Goal: Task Accomplishment & Management: Complete application form

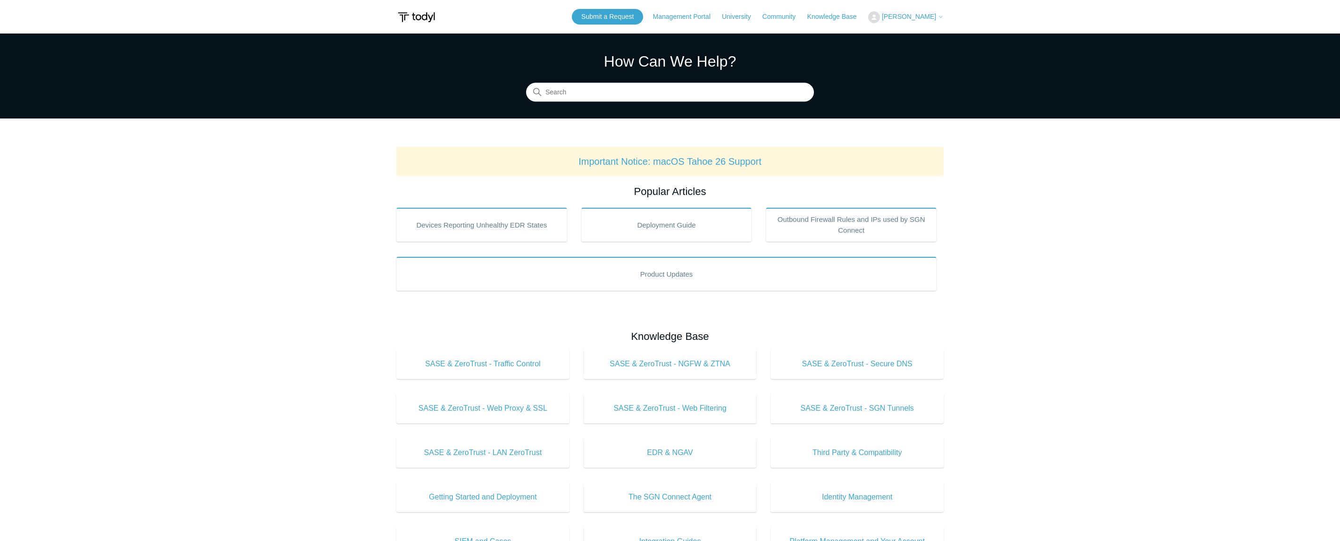
click at [921, 12] on button "[PERSON_NAME]" at bounding box center [905, 17] width 75 height 12
click at [924, 34] on link "My Support Requests" at bounding box center [914, 37] width 92 height 17
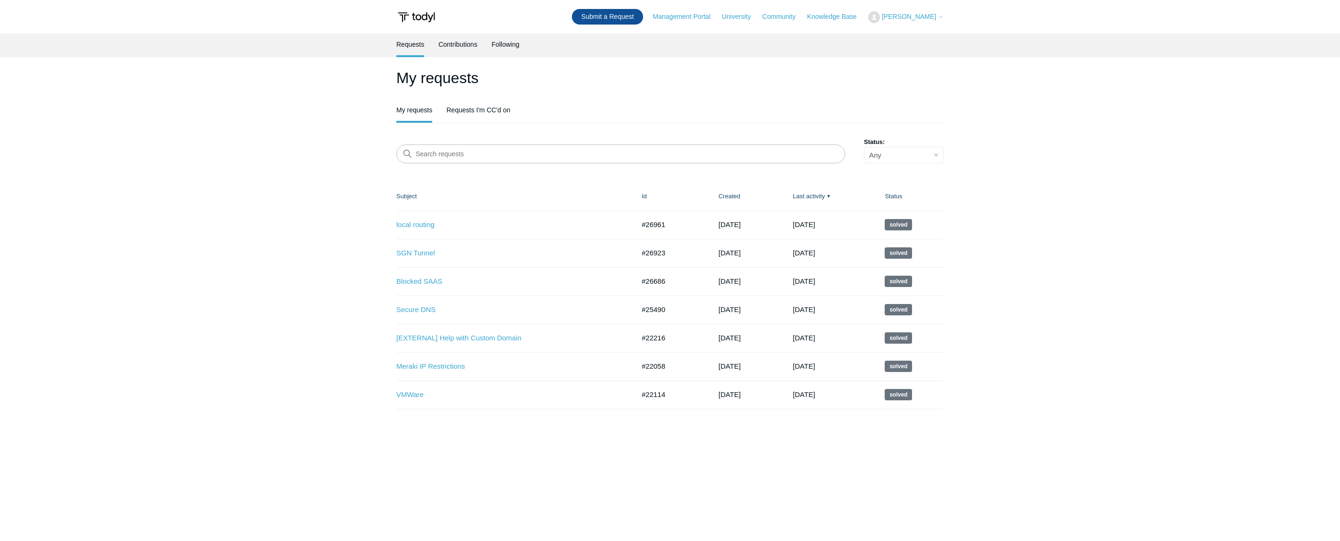
click at [630, 12] on link "Submit a Request" at bounding box center [607, 17] width 71 height 16
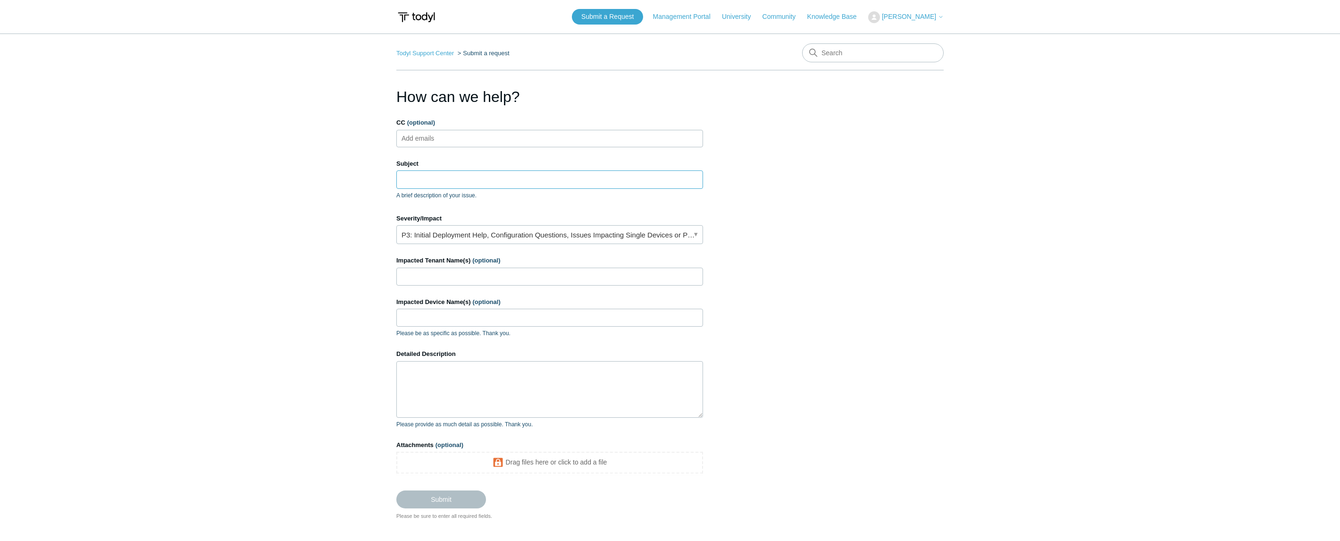
click at [440, 174] on input "Subject" at bounding box center [549, 179] width 307 height 18
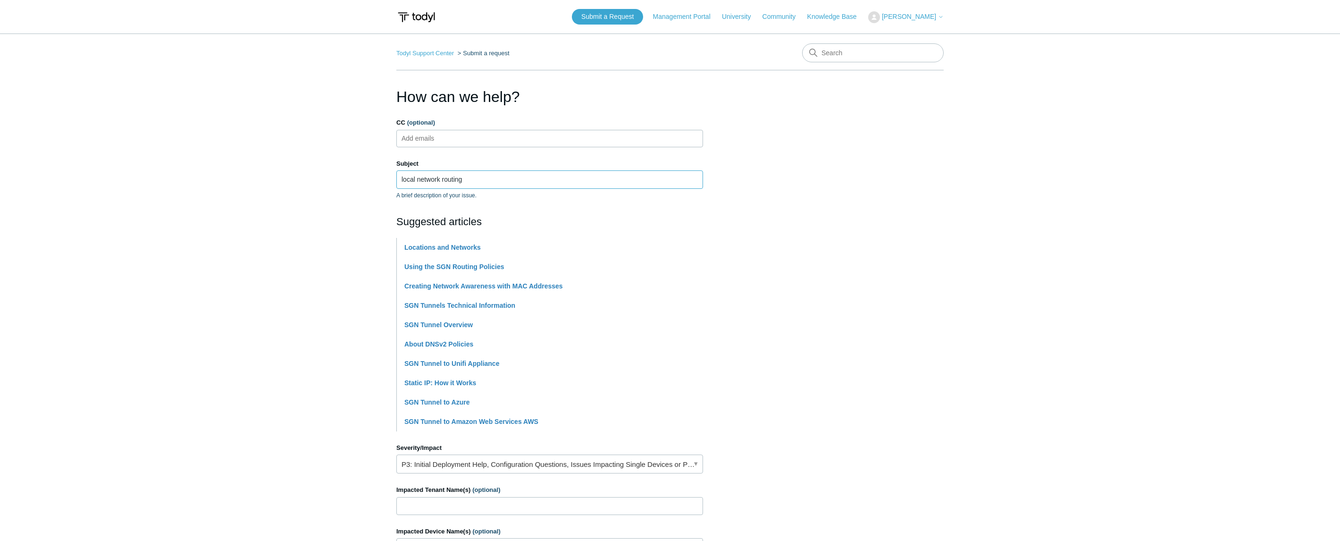
type input "local network routing"
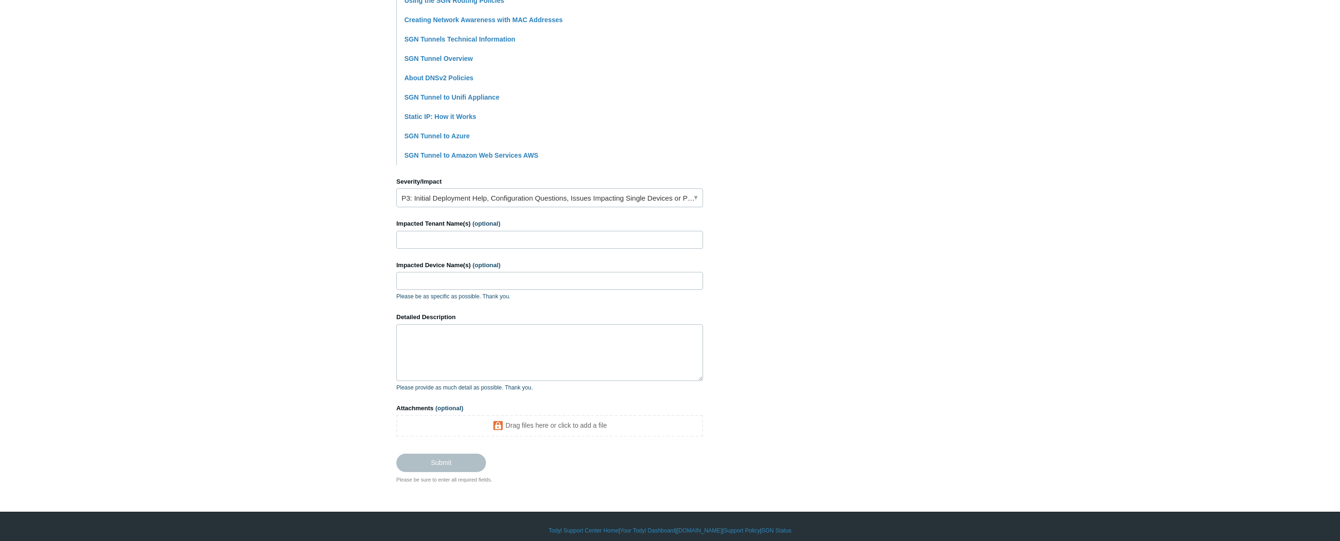
scroll to position [276, 0]
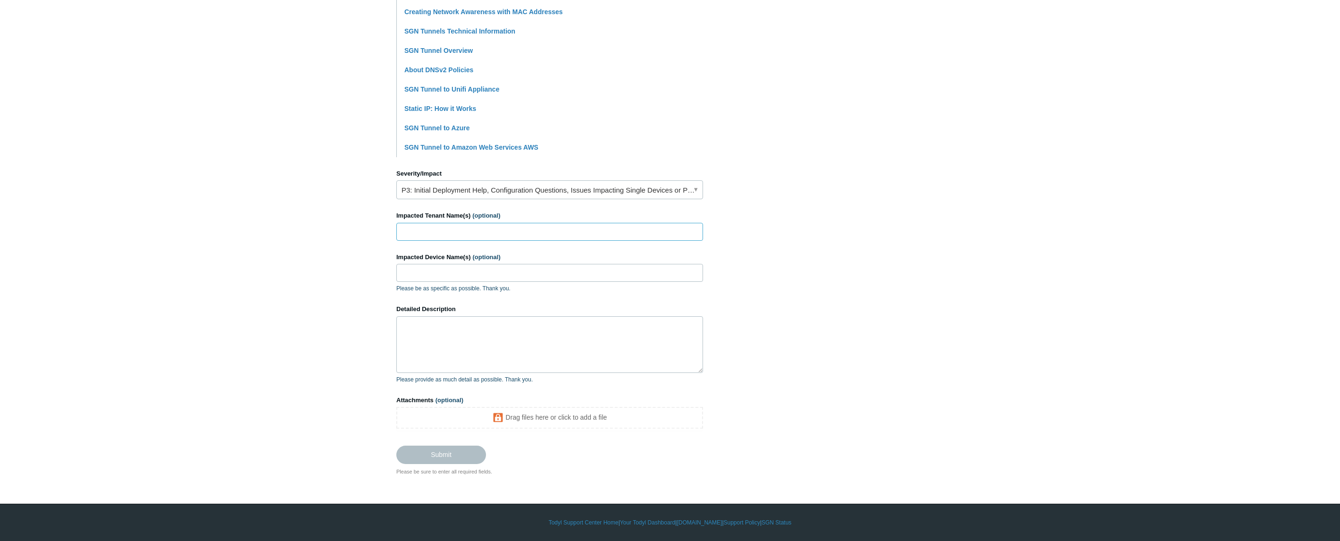
click at [442, 228] on input "Impacted Tenant Name(s) (optional)" at bounding box center [549, 232] width 307 height 18
type input "BSE"
type input "LEN12-LT-032024"
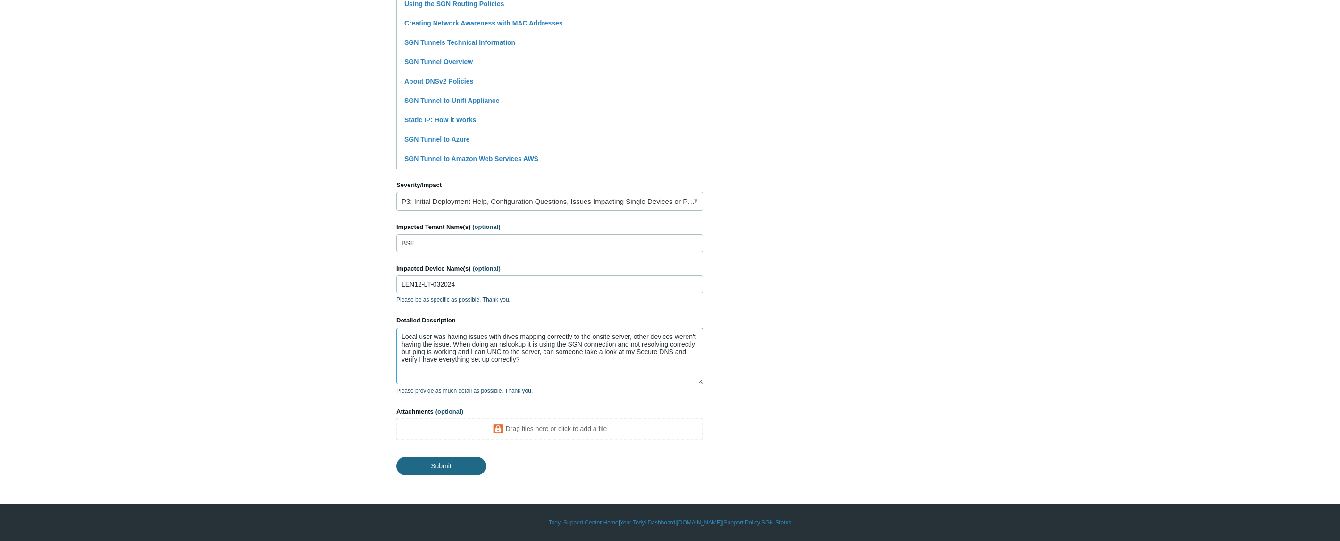
type textarea "Local user was having issues with dives mapping correctly to the onsite server,…"
click at [443, 463] on input "Submit" at bounding box center [441, 465] width 90 height 19
